Goal: Task Accomplishment & Management: Manage account settings

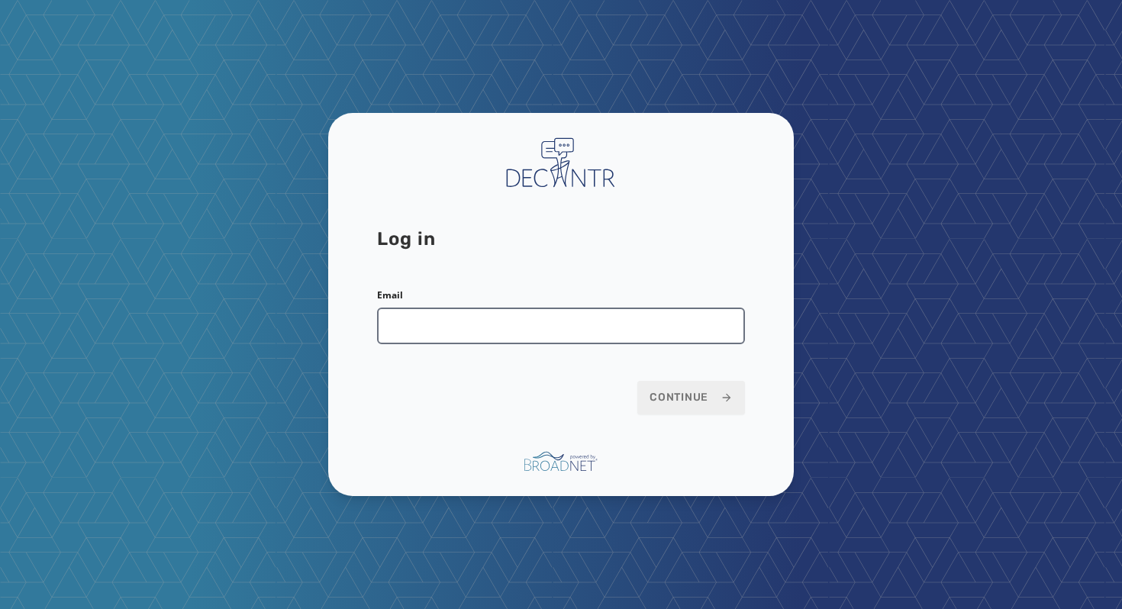
click at [484, 336] on input "Email" at bounding box center [561, 326] width 368 height 37
drag, startPoint x: 544, startPoint y: 326, endPoint x: 393, endPoint y: 328, distance: 150.4
click at [393, 328] on input "**********" at bounding box center [561, 326] width 368 height 37
type input "**********"
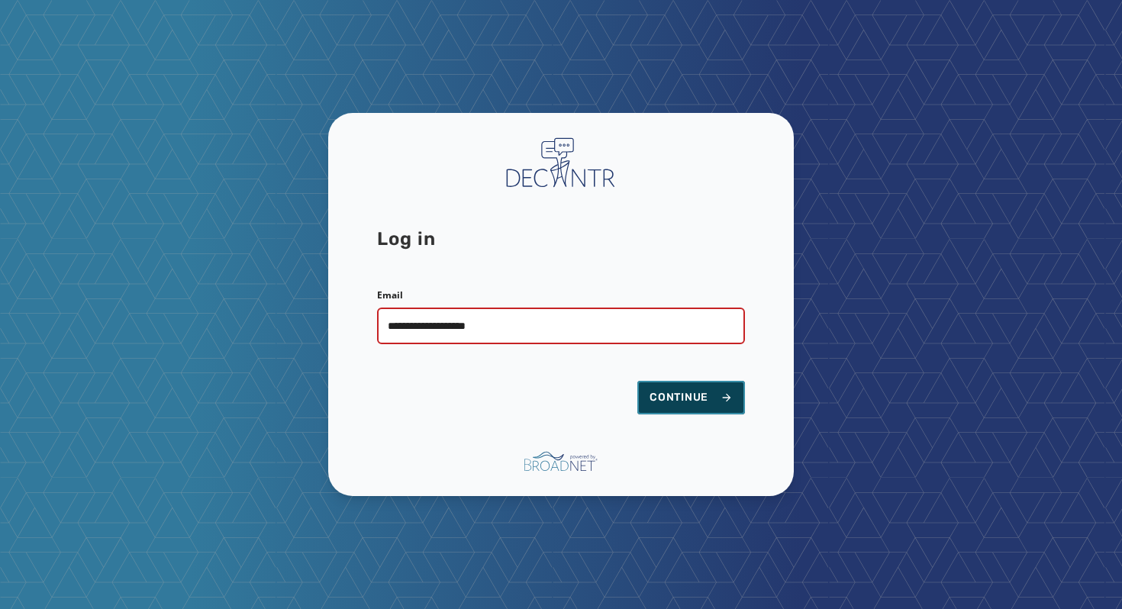
click at [672, 396] on span "Continue" at bounding box center [691, 397] width 83 height 15
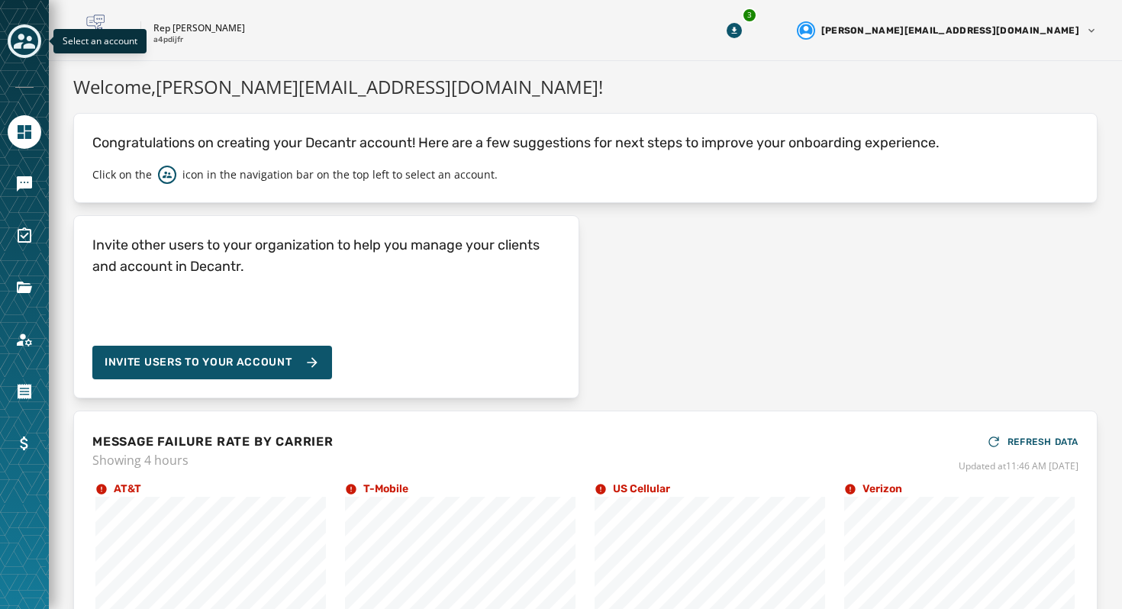
click at [27, 46] on icon "Toggle account select drawer" at bounding box center [24, 41] width 21 height 15
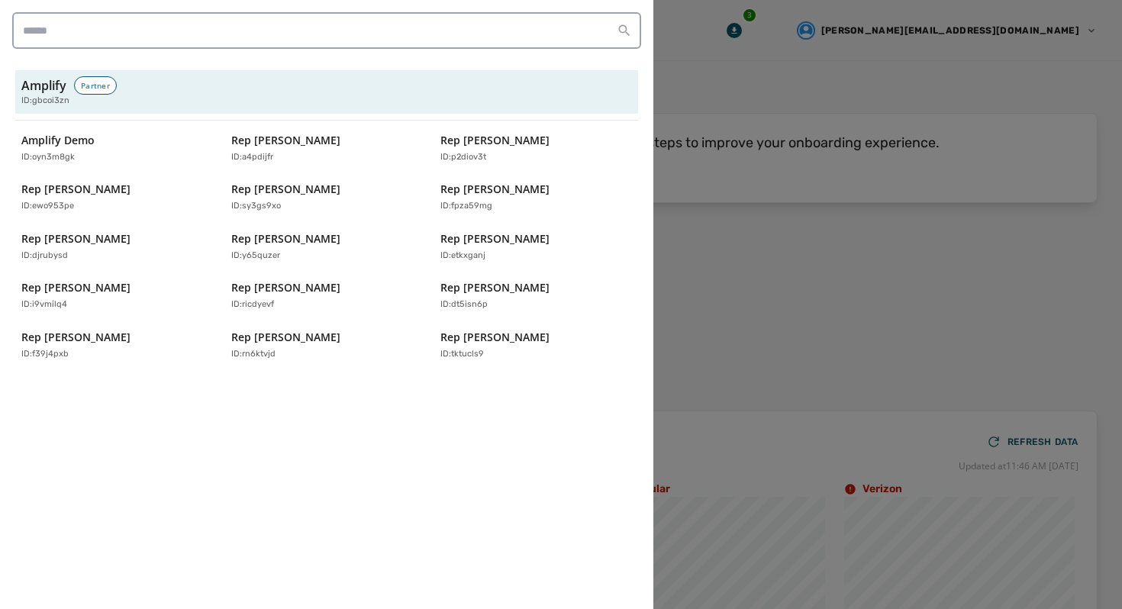
click at [770, 221] on div at bounding box center [561, 304] width 1122 height 609
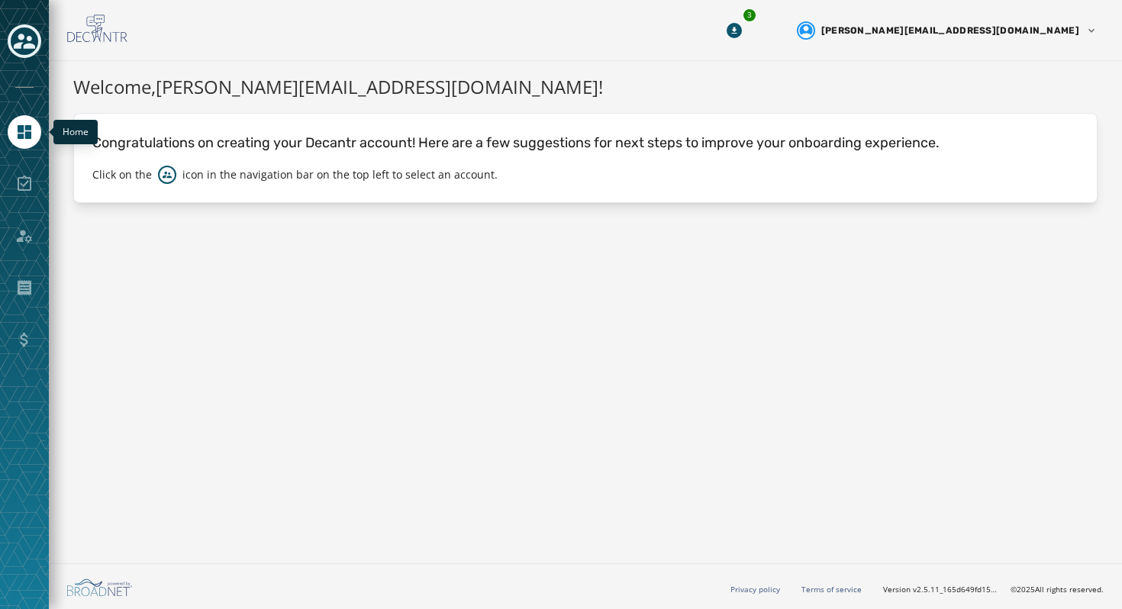
click at [24, 144] on link "Navigate to Home" at bounding box center [25, 132] width 34 height 34
click at [22, 175] on div at bounding box center [25, 184] width 34 height 34
click at [30, 131] on icon "Navigate to Home" at bounding box center [24, 132] width 18 height 18
click at [34, 42] on icon "Toggle account select drawer" at bounding box center [24, 41] width 21 height 21
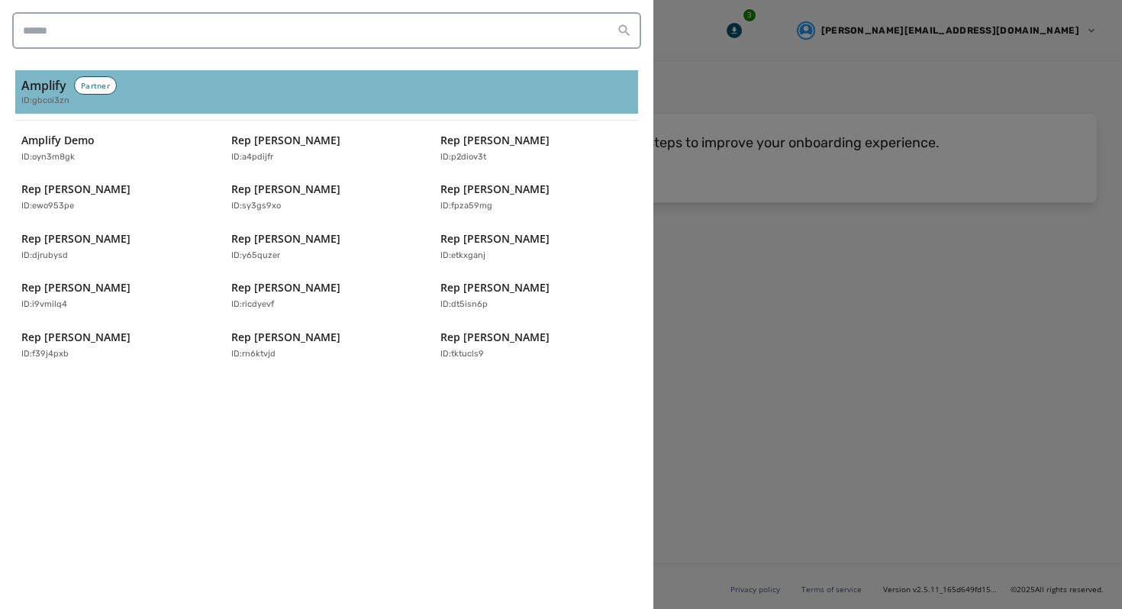
click at [98, 108] on button "Amplify Partner ID: gbcoi3zn" at bounding box center [326, 92] width 623 height 44
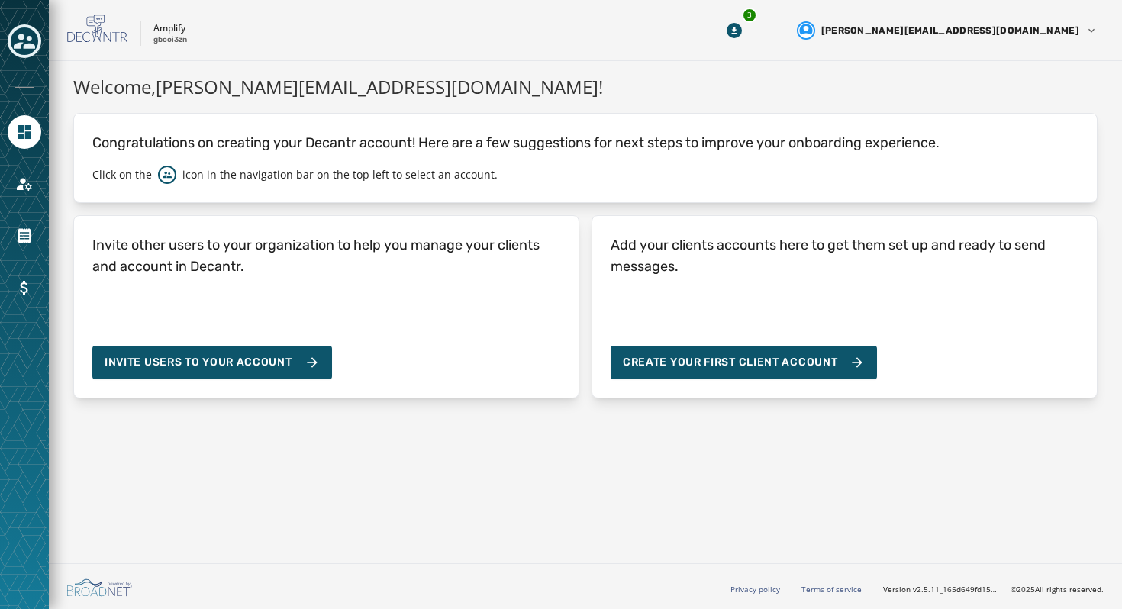
click at [35, 52] on button "Toggle account select drawer" at bounding box center [25, 41] width 34 height 34
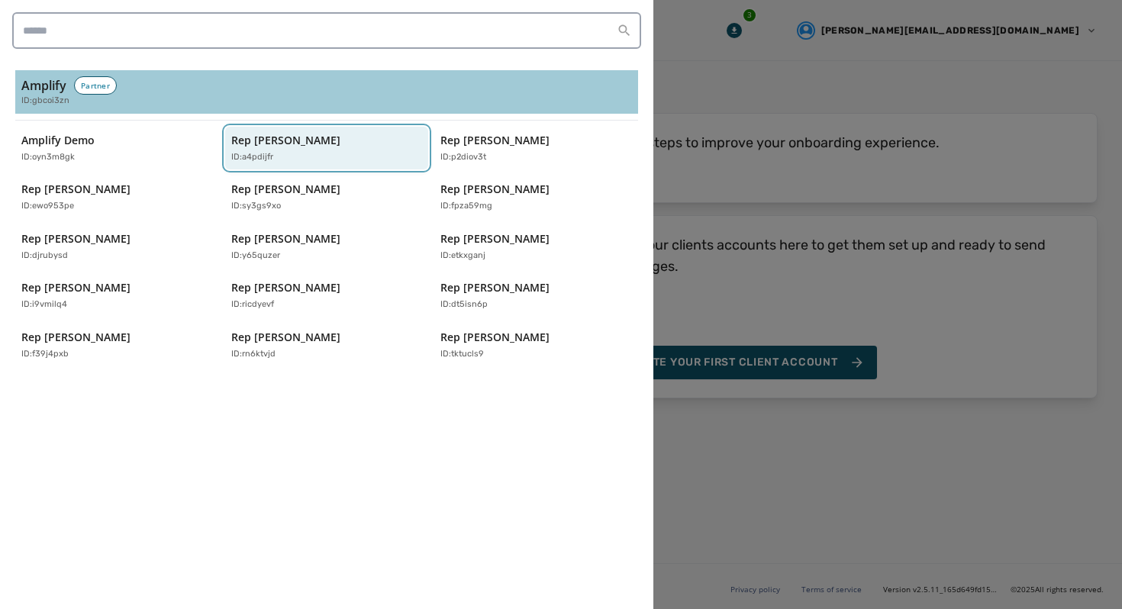
click at [358, 130] on button "Rep Abraham Hamadeh ID: a4pdijfr" at bounding box center [327, 149] width 204 height 44
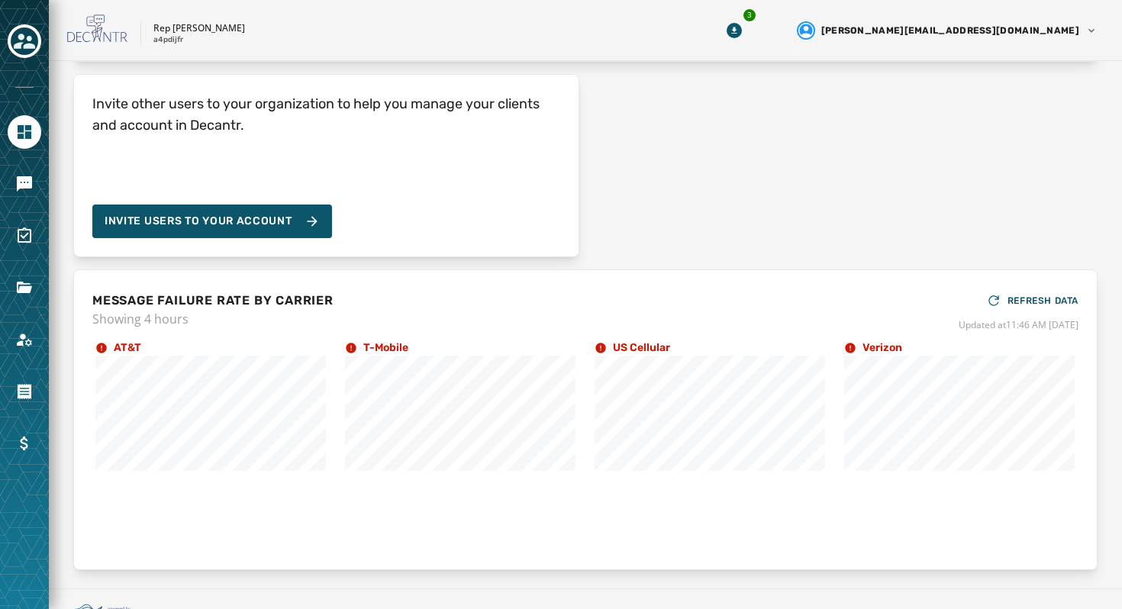
scroll to position [162, 0]
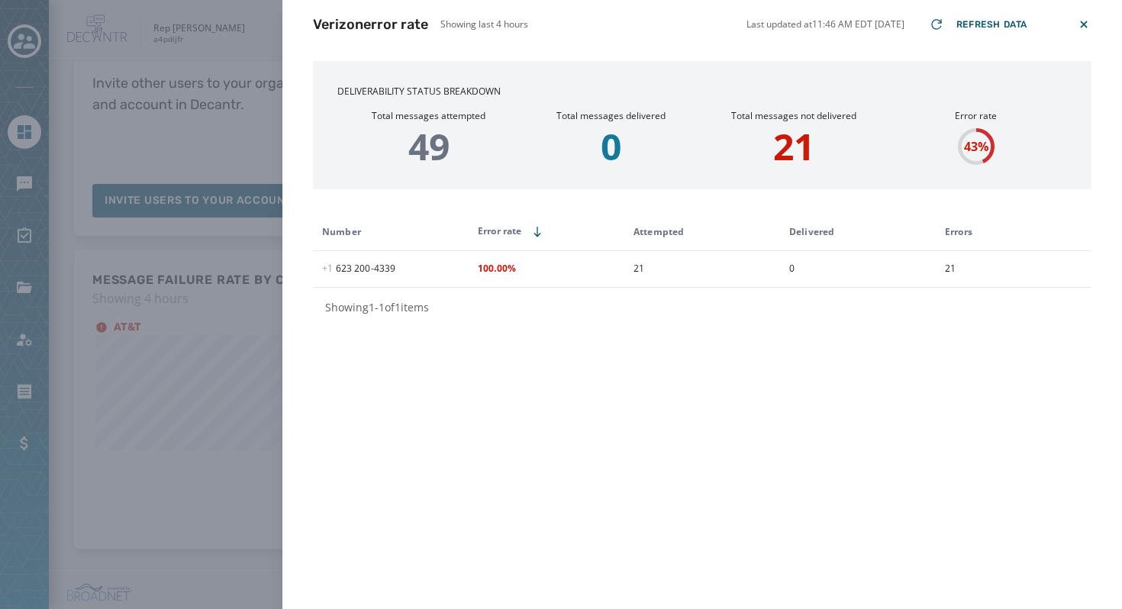
click at [259, 318] on div "Verizon error rate Showing last 4 hours Last updated at 11:46 AM EDT 9/16/2025 …" at bounding box center [561, 304] width 1122 height 609
click at [790, 142] on p "21" at bounding box center [793, 146] width 182 height 37
click at [234, 241] on div "Verizon error rate Showing last 4 hours Last updated at 11:47 AM EDT 9/16/2025 …" at bounding box center [561, 304] width 1122 height 609
